Goal: Information Seeking & Learning: Learn about a topic

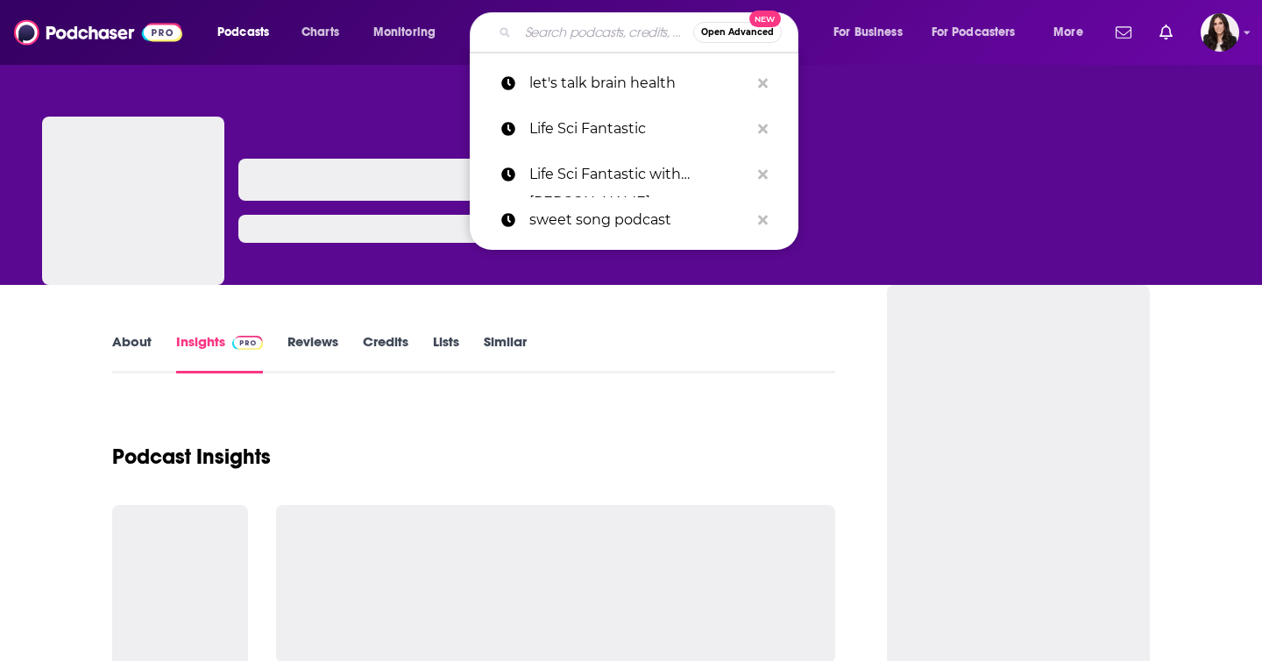
click at [559, 34] on input "Search podcasts, credits, & more..." at bounding box center [605, 32] width 175 height 28
paste input "Lessons From Our Mothers"
type input "Lessons From Our Mothers"
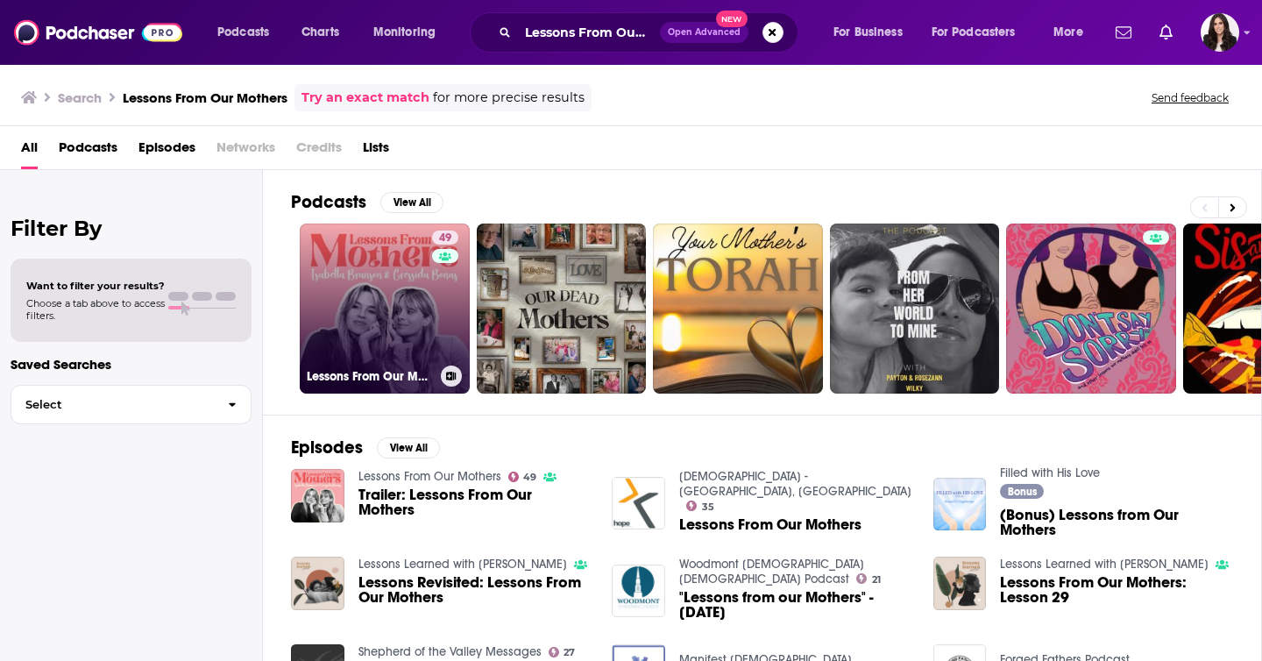
click at [389, 271] on link "49 Lessons From Our Mothers" at bounding box center [385, 309] width 170 height 170
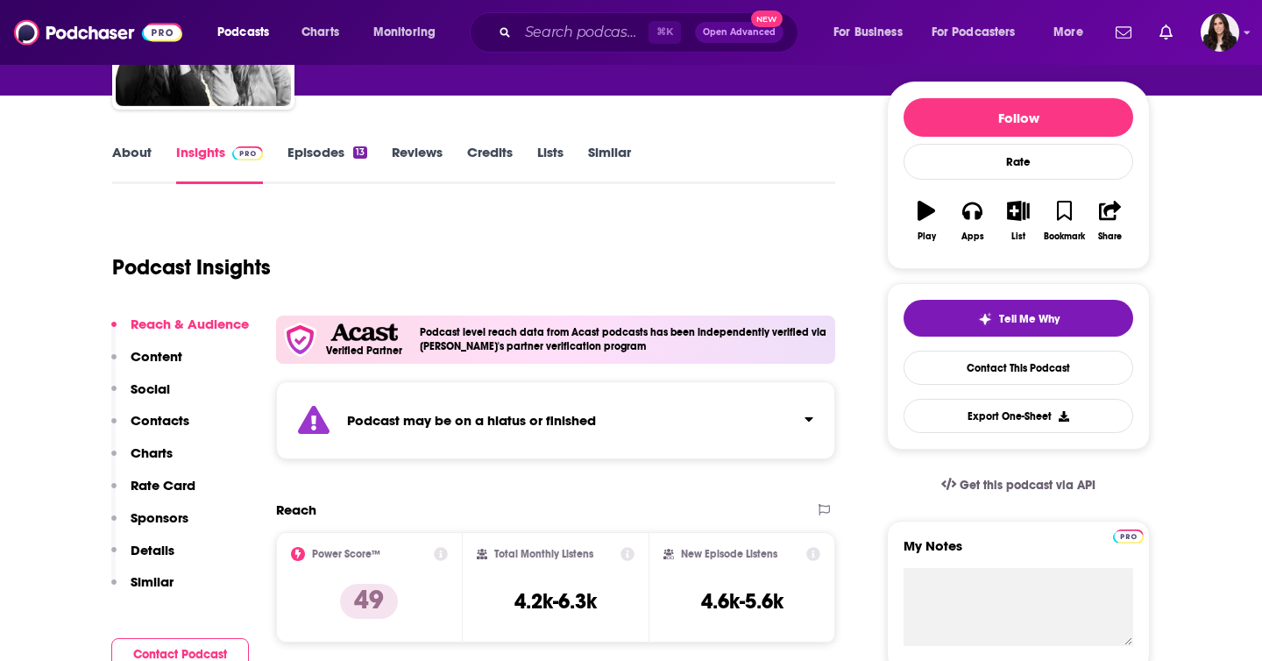
scroll to position [199, 0]
